Goal: Navigation & Orientation: Understand site structure

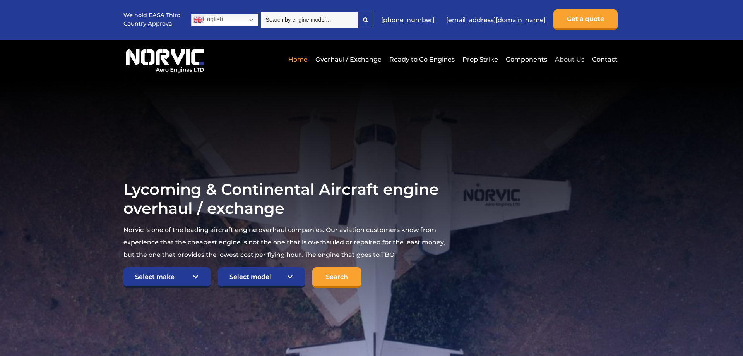
click at [580, 58] on link "About Us" at bounding box center [569, 59] width 33 height 19
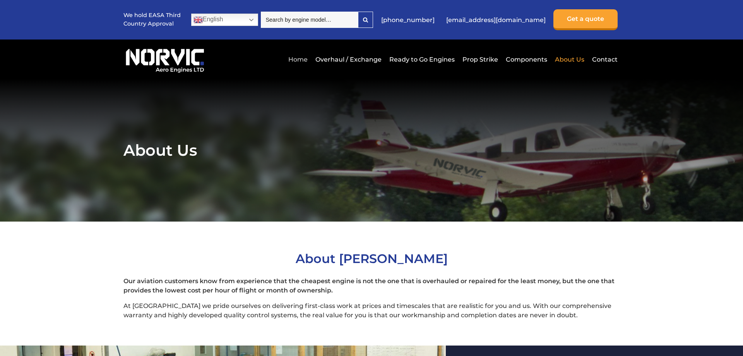
click at [299, 56] on link "Home" at bounding box center [297, 59] width 23 height 19
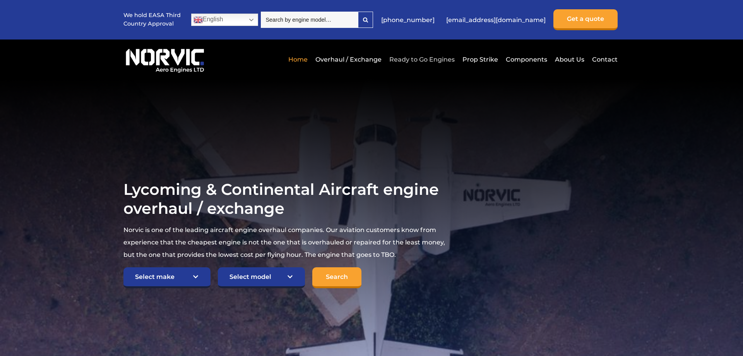
click at [450, 56] on link "Ready to Go Engines" at bounding box center [421, 59] width 69 height 19
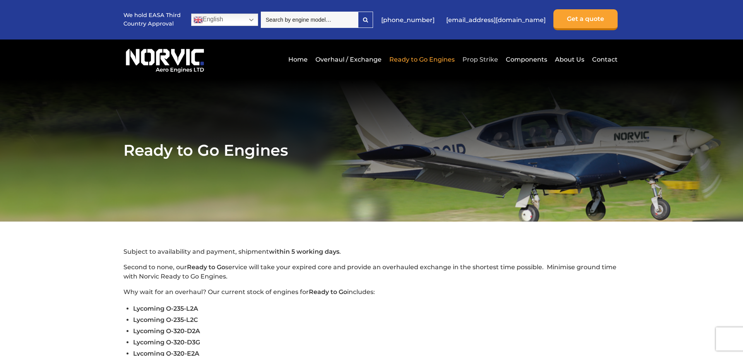
click at [474, 61] on link "Prop Strike" at bounding box center [479, 59] width 39 height 19
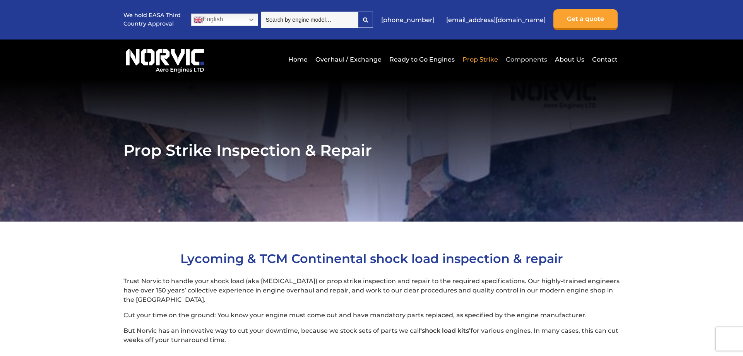
click at [528, 55] on link "Components" at bounding box center [526, 59] width 45 height 19
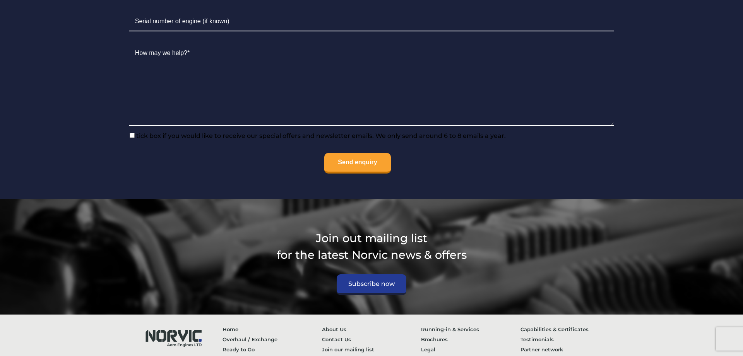
scroll to position [940, 0]
